Goal: Task Accomplishment & Management: Use online tool/utility

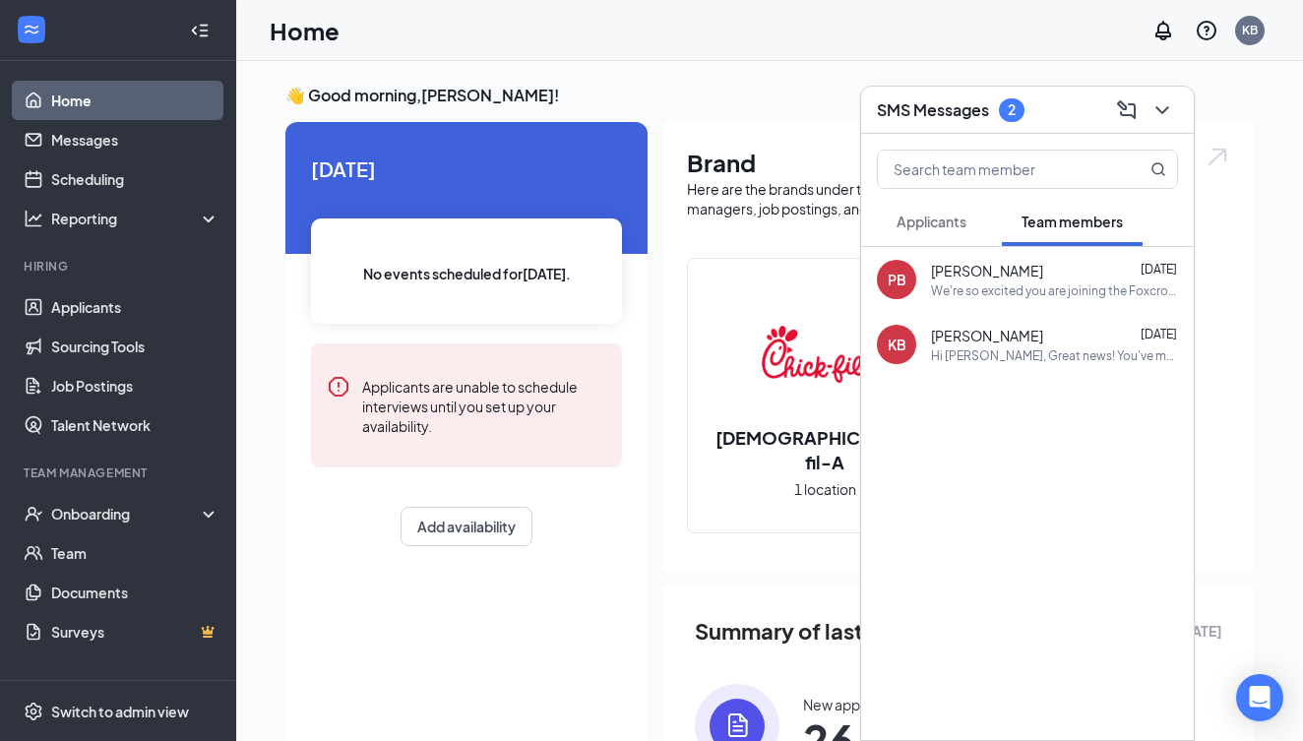
click at [939, 223] on span "Applicants" at bounding box center [931, 222] width 70 height 18
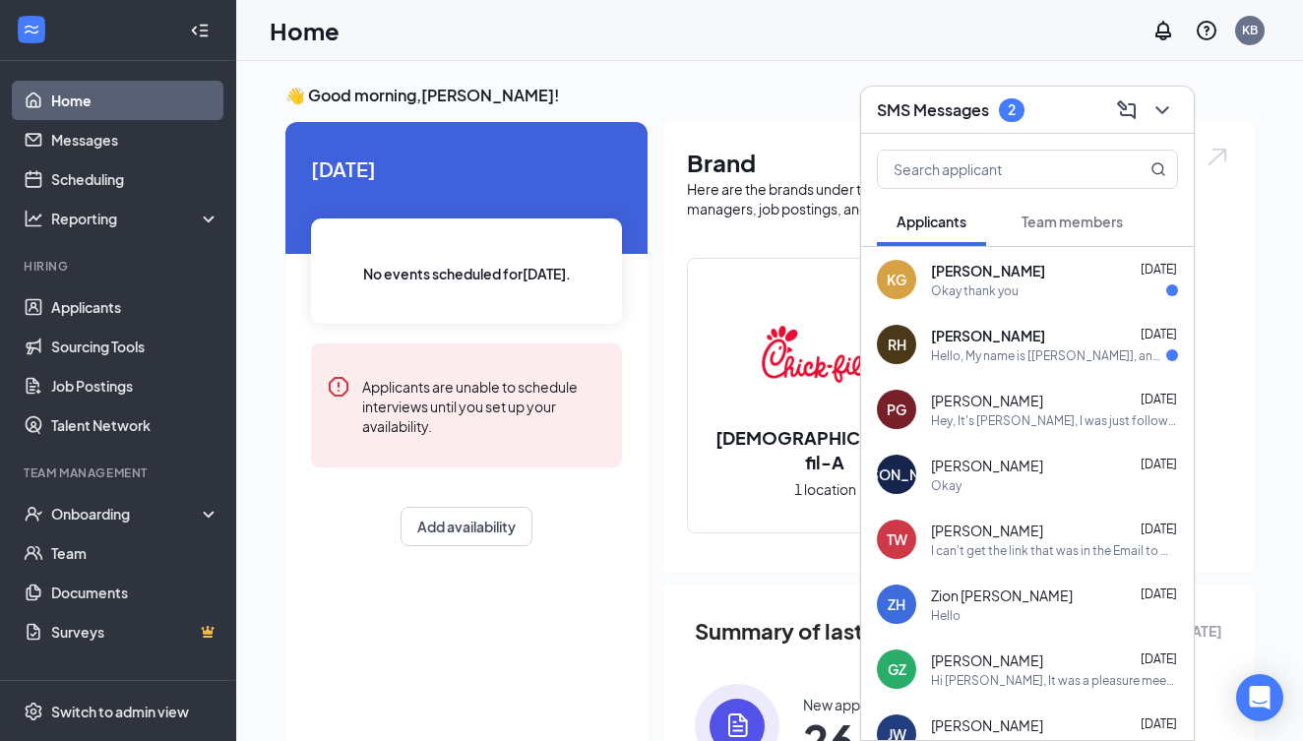
click at [957, 276] on span "[PERSON_NAME]" at bounding box center [988, 271] width 114 height 20
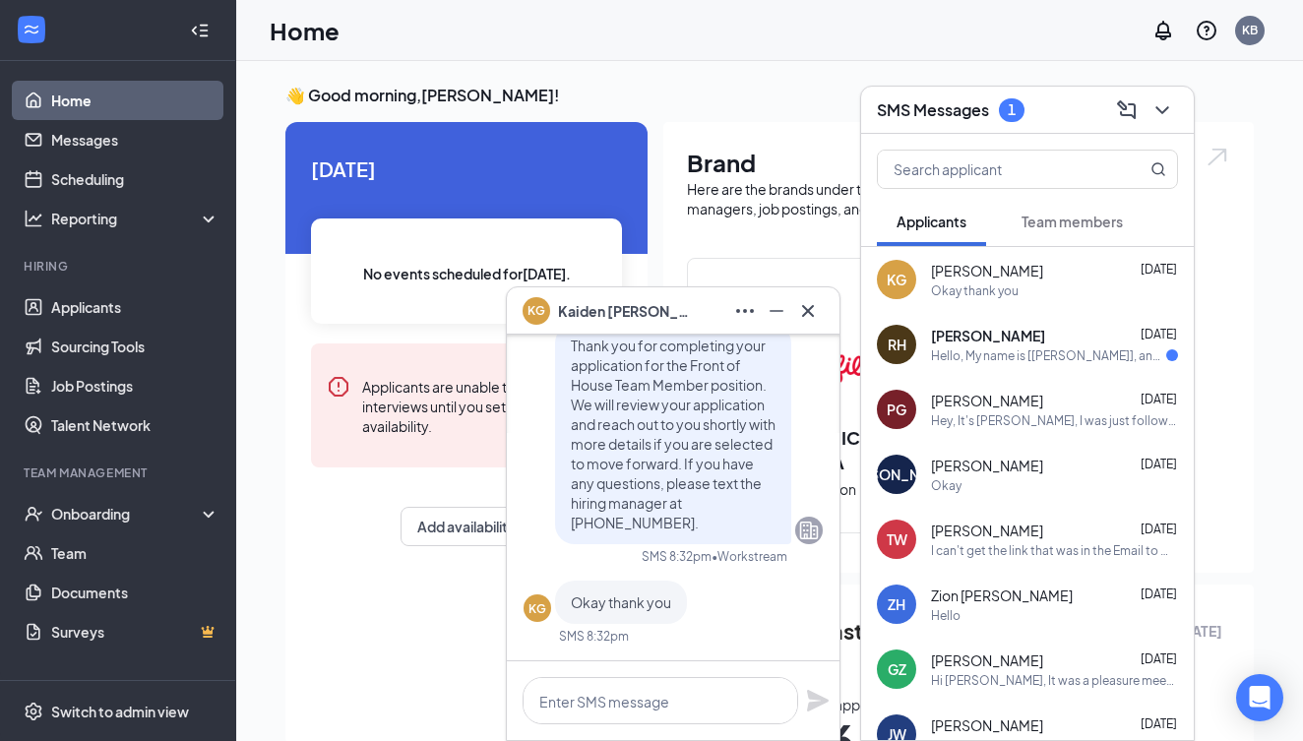
click at [967, 336] on span "[PERSON_NAME]" at bounding box center [988, 336] width 114 height 20
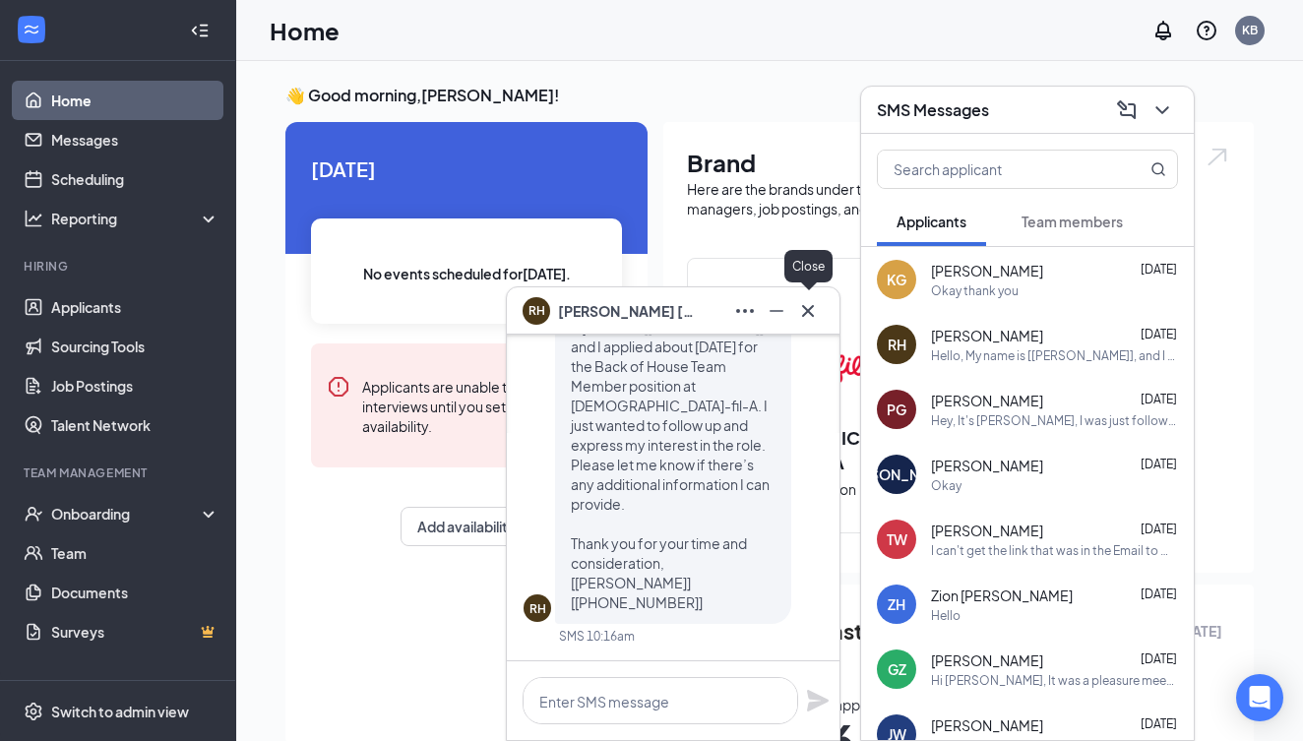
click at [807, 312] on icon "Cross" at bounding box center [808, 310] width 12 height 12
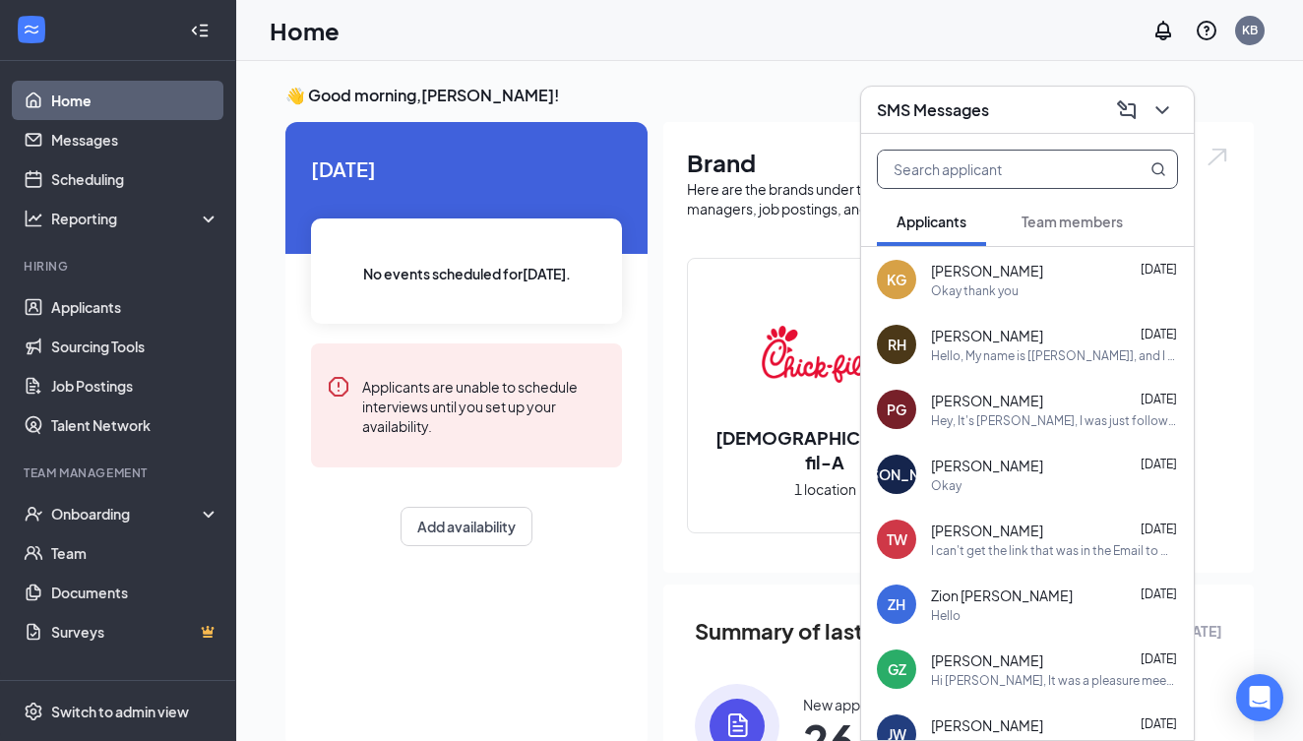
click at [980, 172] on input "text" at bounding box center [994, 169] width 233 height 37
click at [1176, 115] on button at bounding box center [1161, 109] width 31 height 31
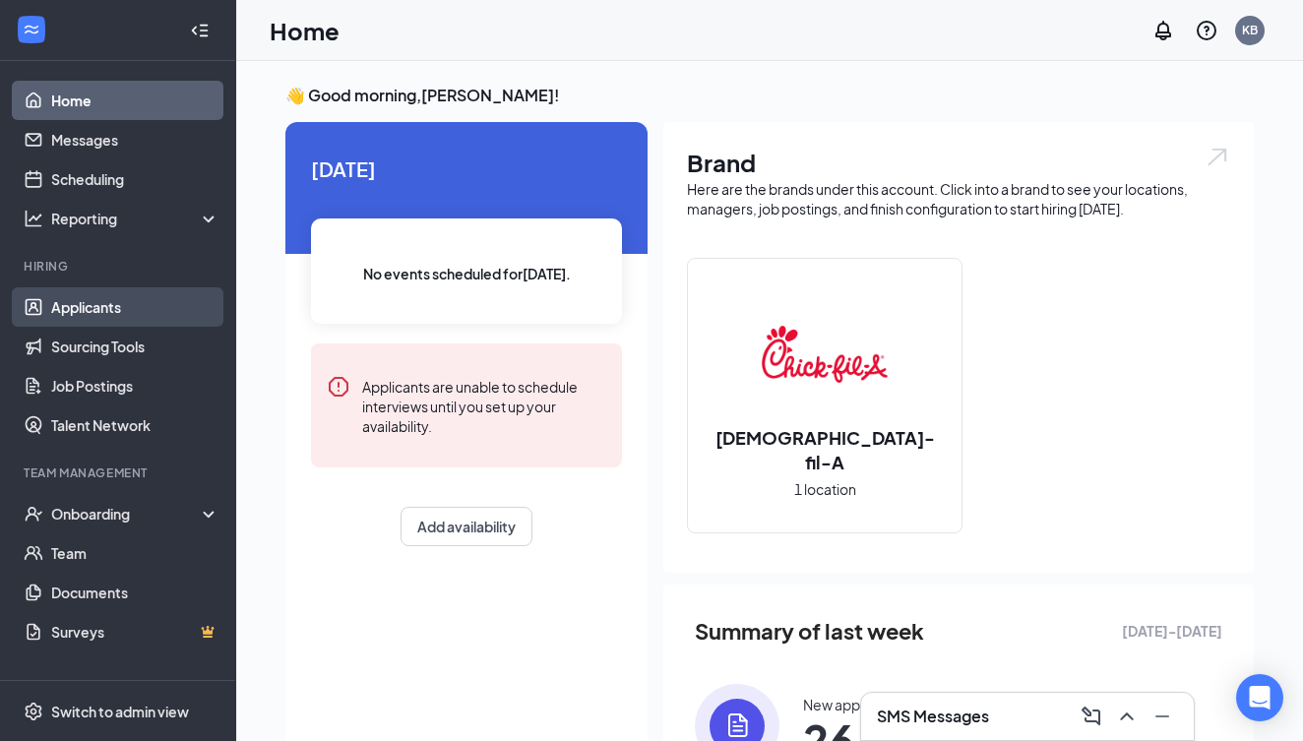
click at [80, 305] on link "Applicants" at bounding box center [135, 306] width 168 height 39
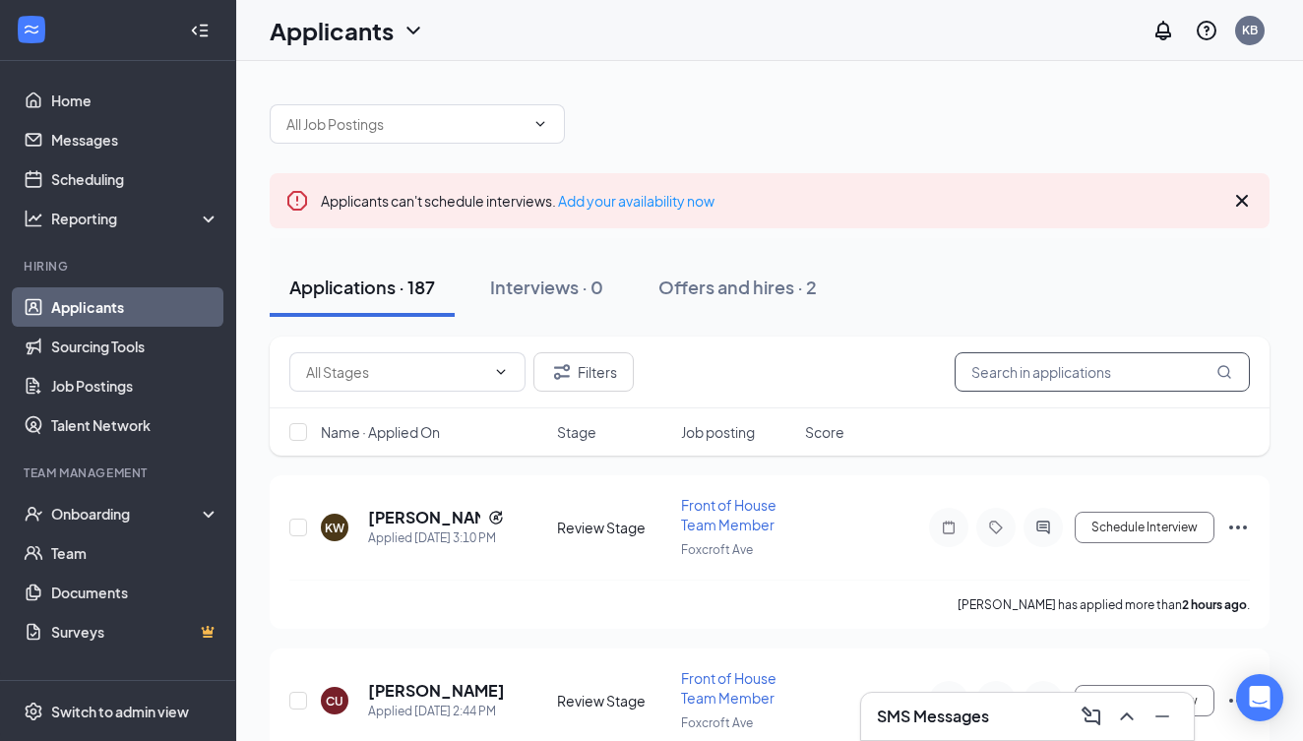
click at [1080, 378] on input "text" at bounding box center [1101, 371] width 295 height 39
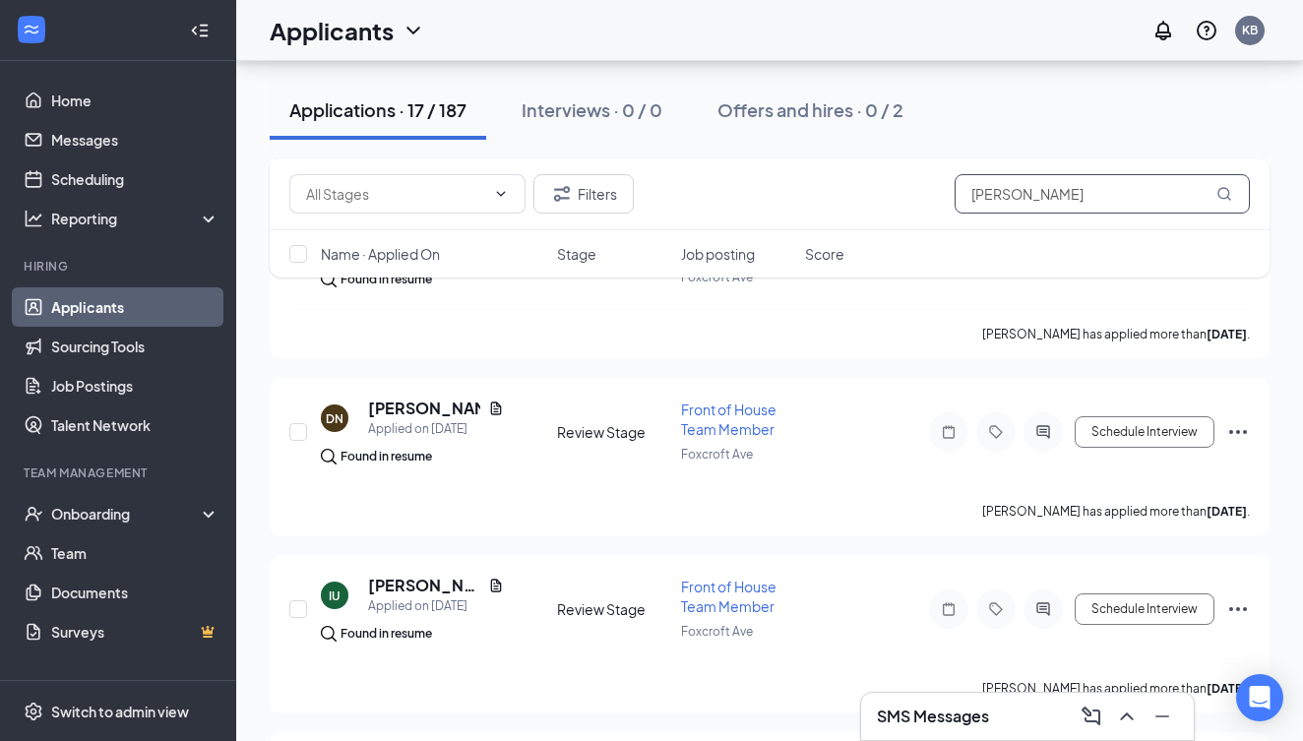
scroll to position [629, 0]
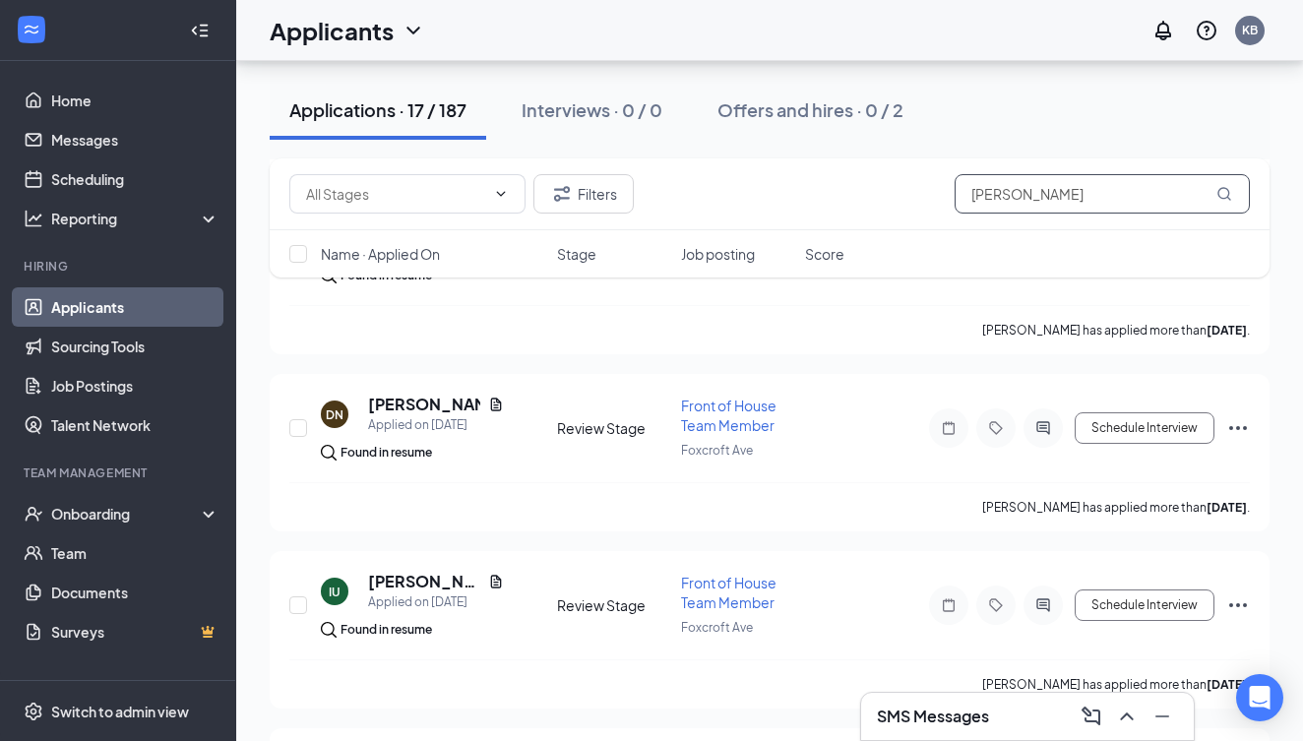
click at [1223, 200] on icon "MagnifyingGlass" at bounding box center [1224, 194] width 16 height 16
click at [1228, 191] on icon "MagnifyingGlass" at bounding box center [1223, 193] width 13 height 13
click at [1224, 194] on icon "MagnifyingGlass" at bounding box center [1224, 194] width 16 height 16
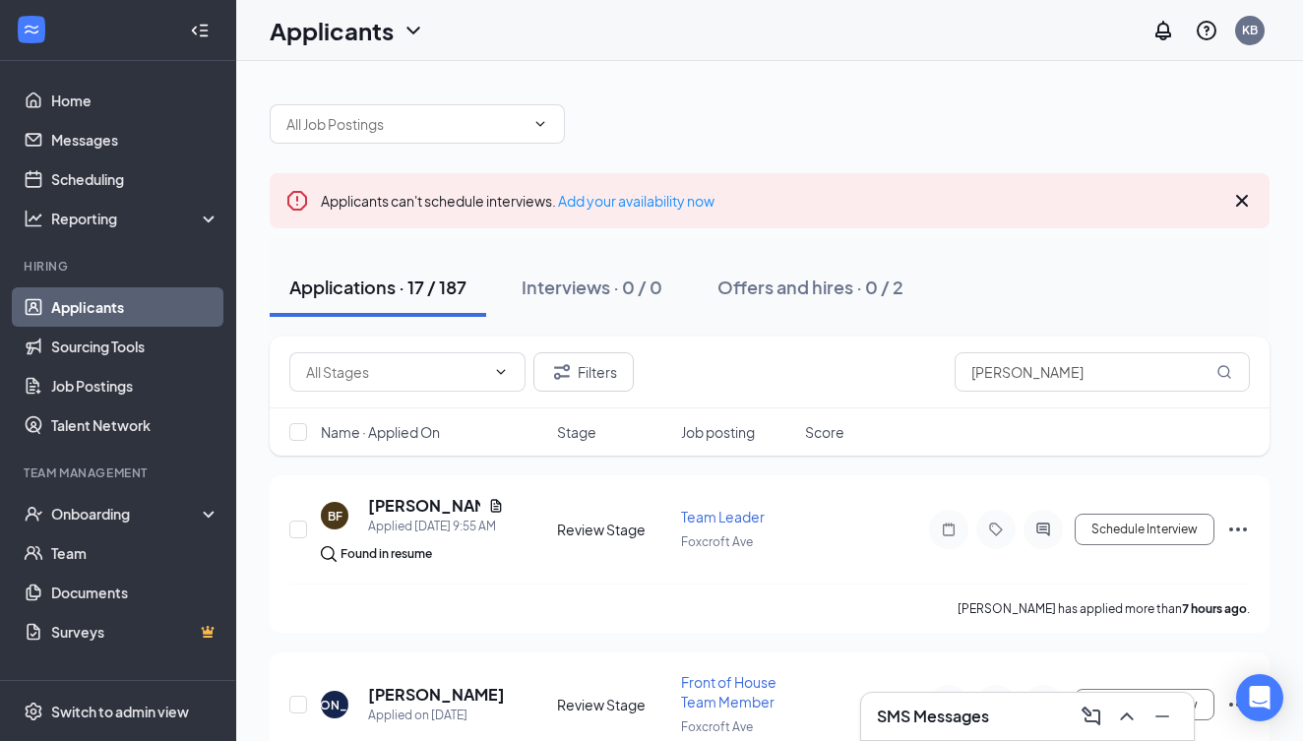
scroll to position [0, 0]
click at [1009, 367] on input "[PERSON_NAME]" at bounding box center [1101, 371] width 295 height 39
type input "E"
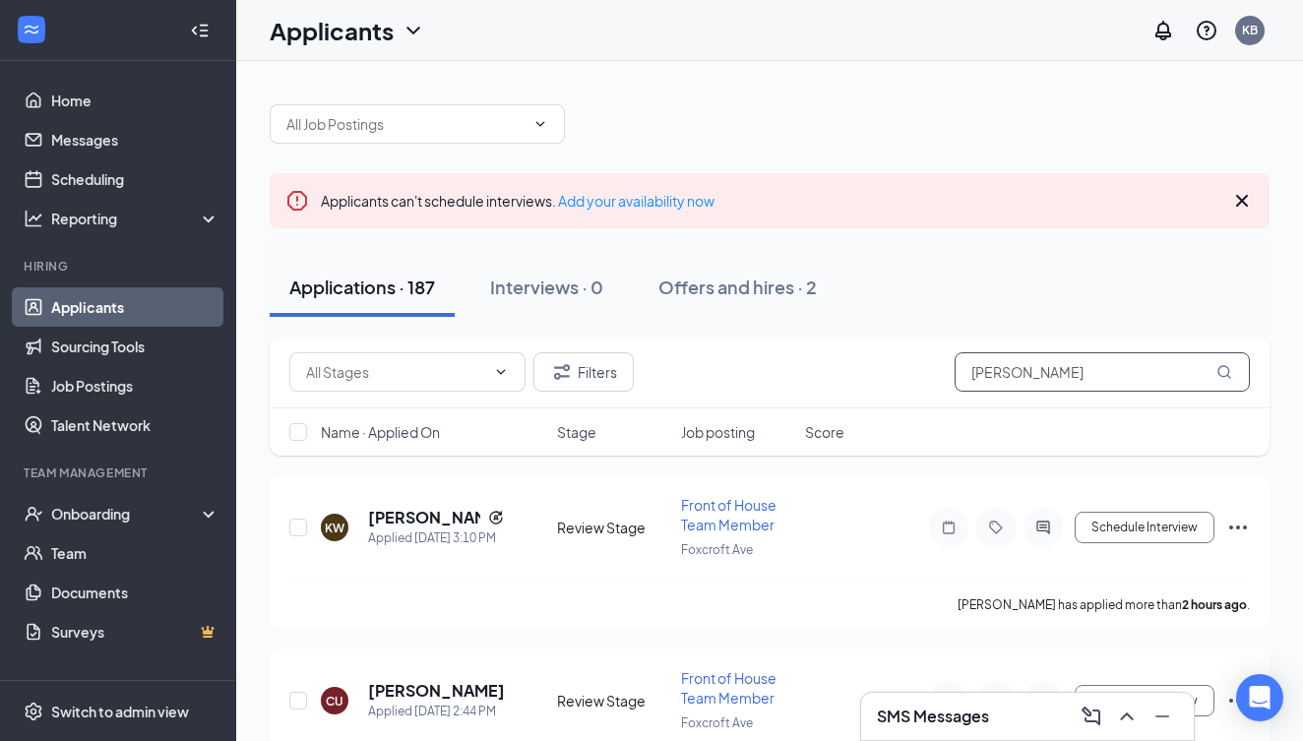
type input "[PERSON_NAME]"
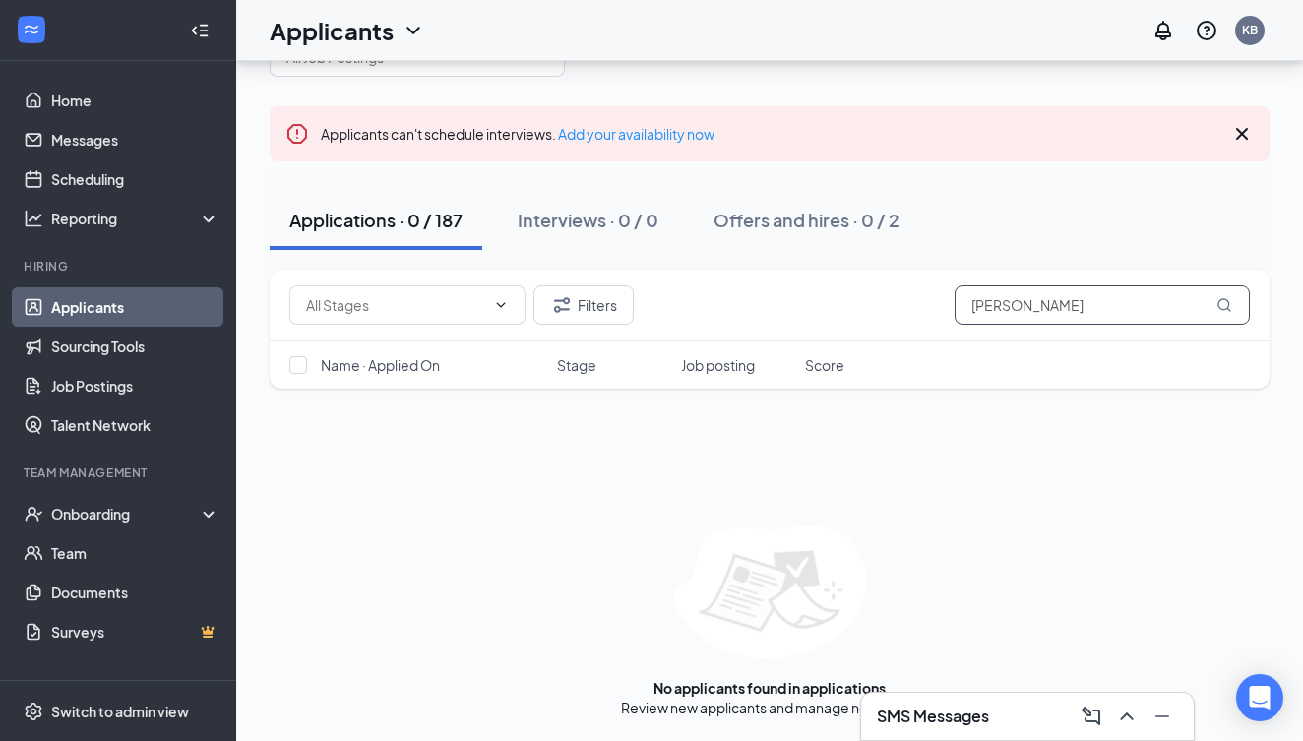
scroll to position [67, 0]
drag, startPoint x: 1027, startPoint y: 305, endPoint x: 805, endPoint y: 305, distance: 222.3
click at [805, 305] on div "Filters [PERSON_NAME]" at bounding box center [769, 304] width 960 height 39
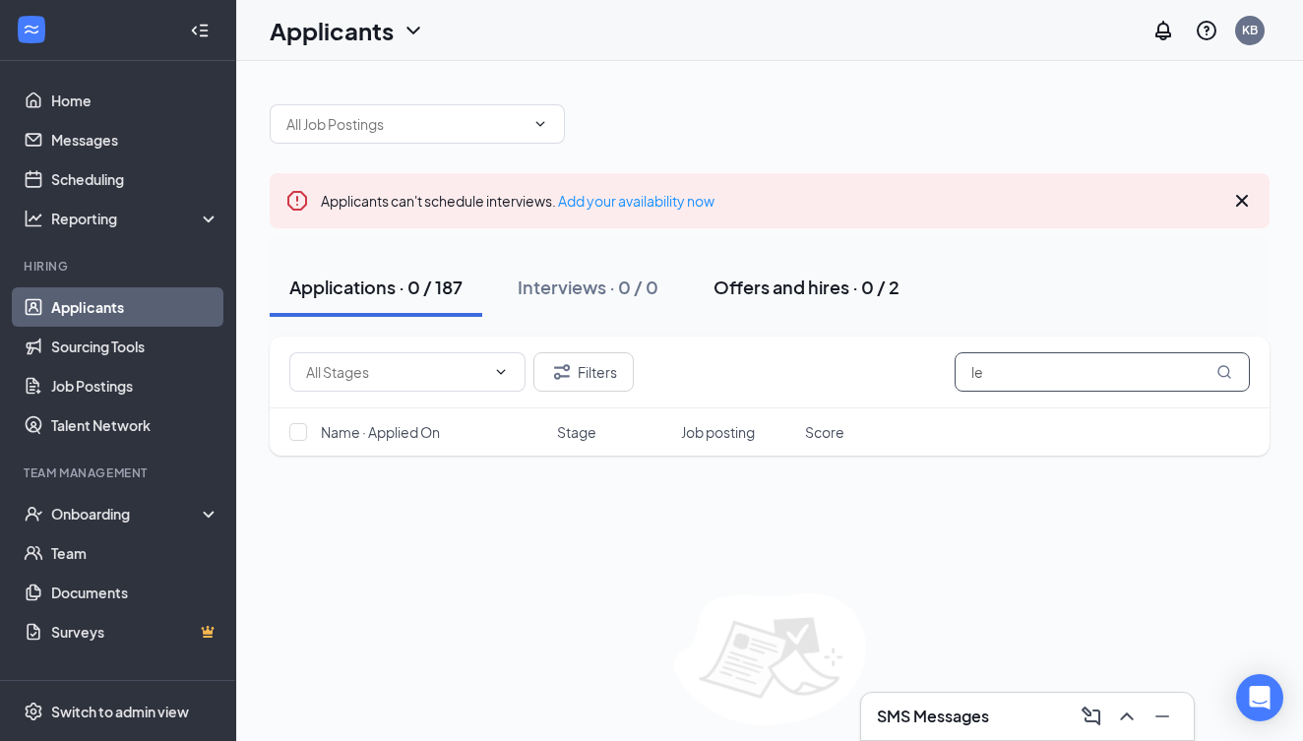
type input "l"
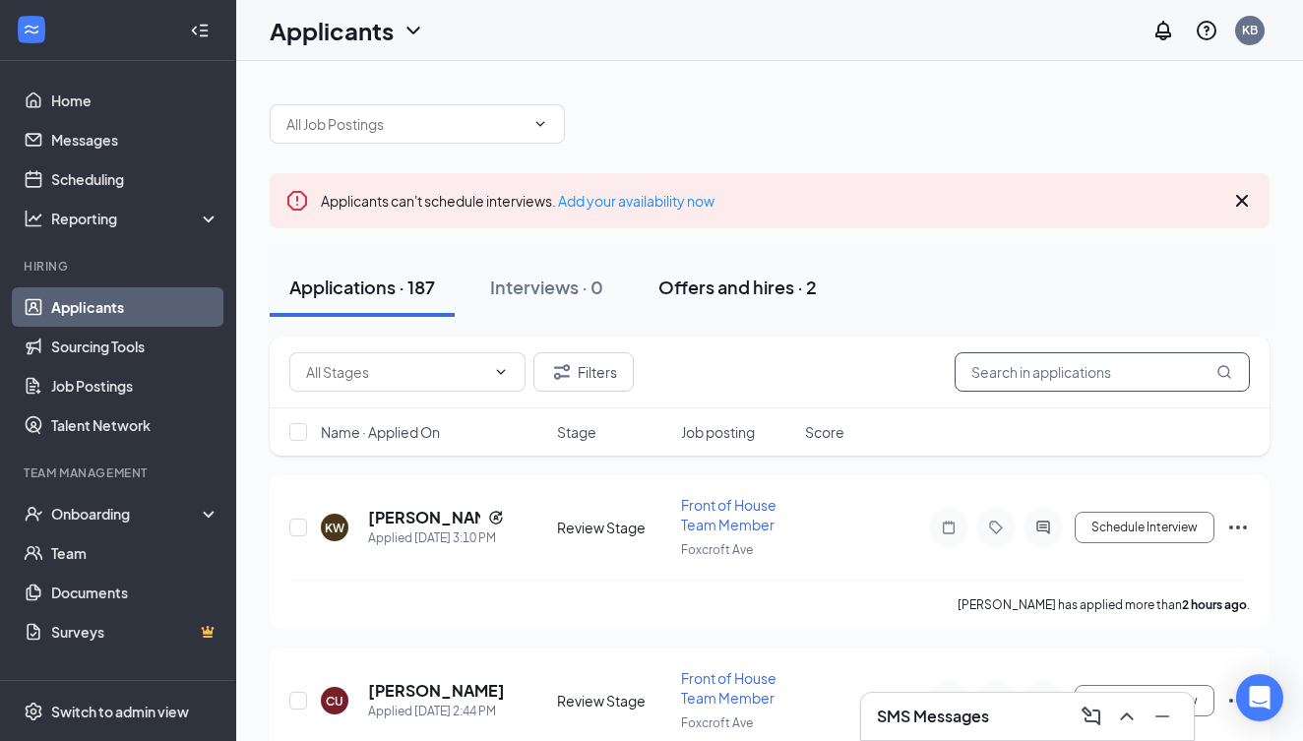
type input "e"
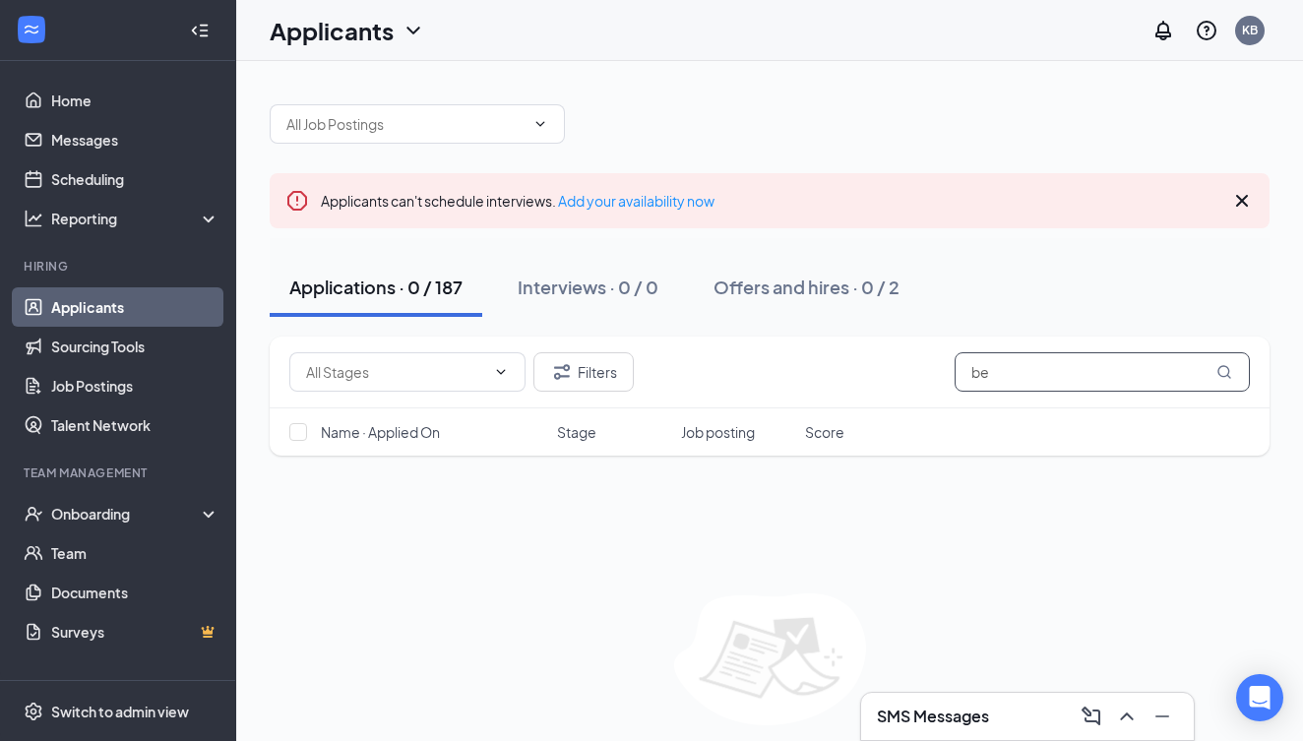
type input "b"
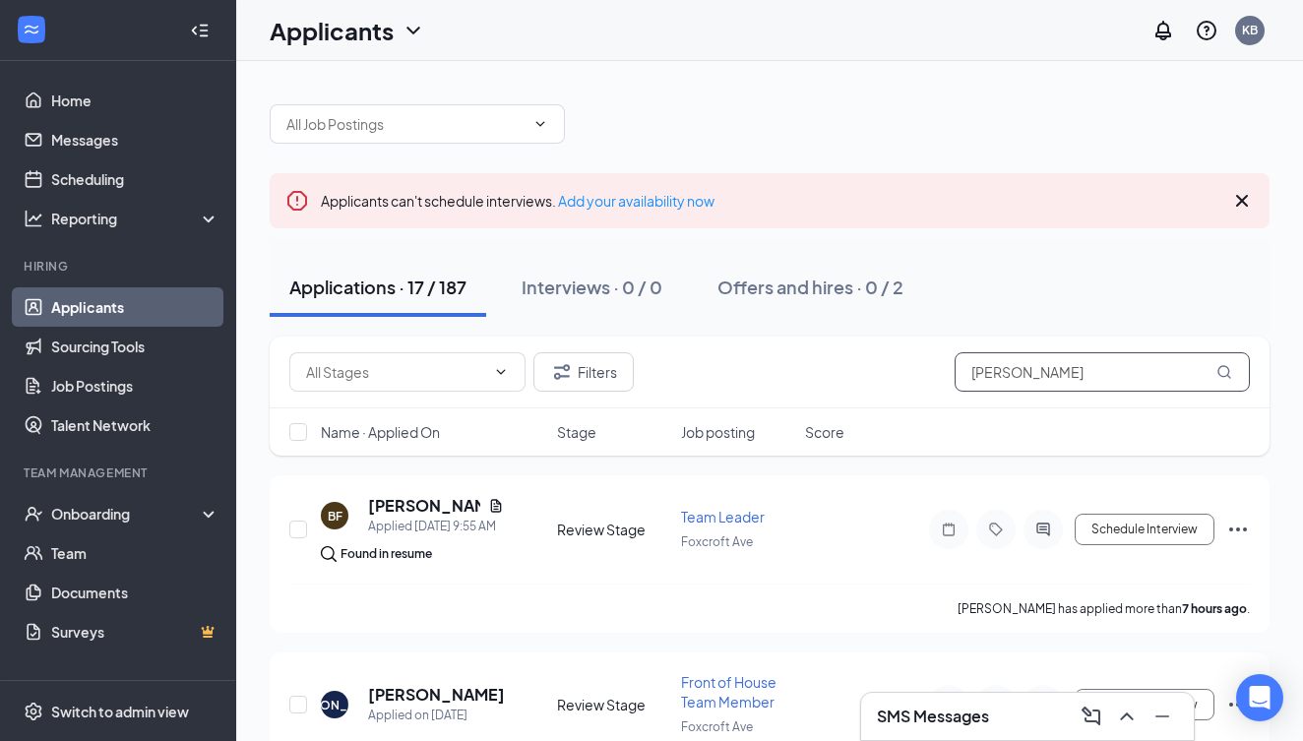
type input "[PERSON_NAME]"
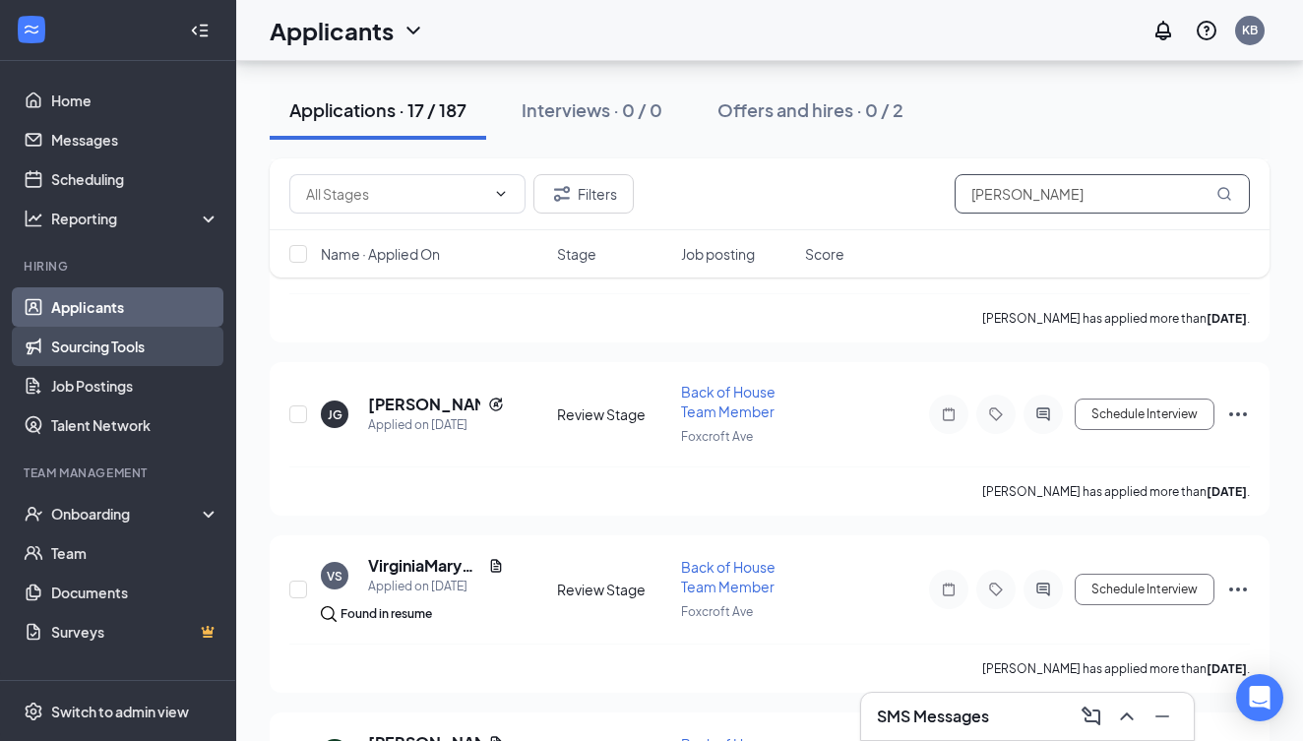
scroll to position [11, 0]
